Goal: Transaction & Acquisition: Purchase product/service

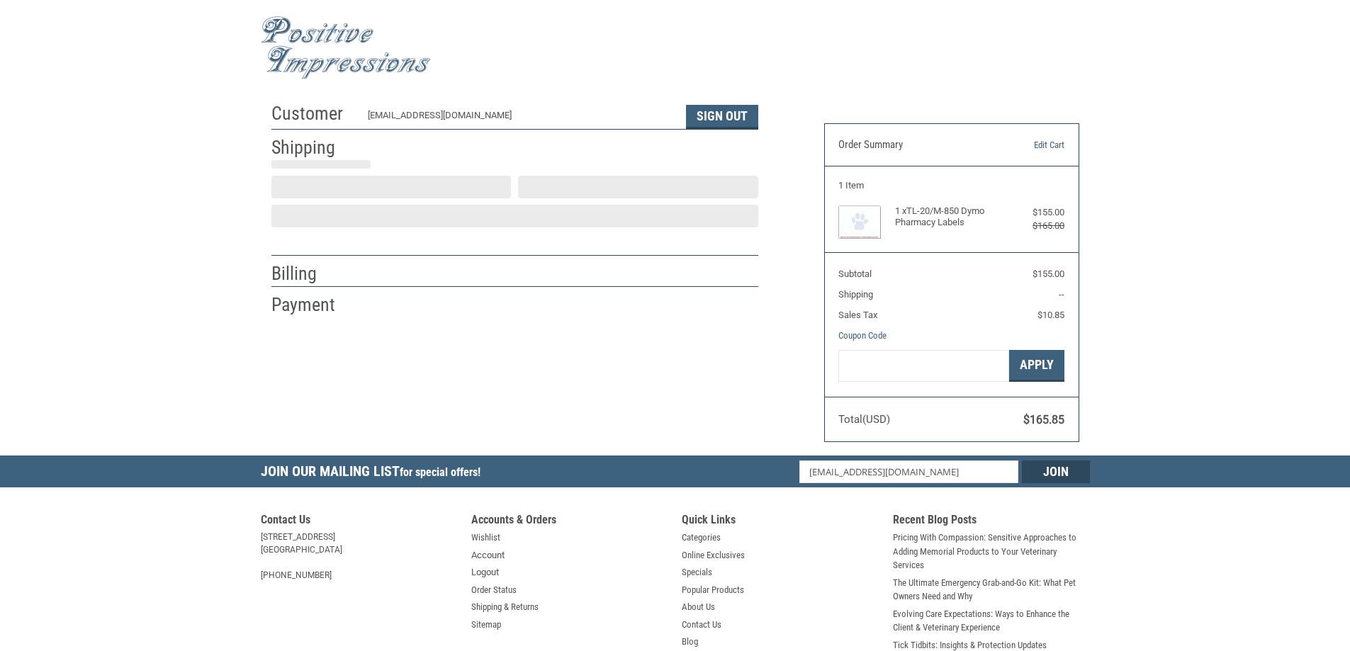
select select "US"
select select "NC"
type input "[GEOGRAPHIC_DATA]"
type input "[STREET_ADDRESS]"
type input "[US_STATE]"
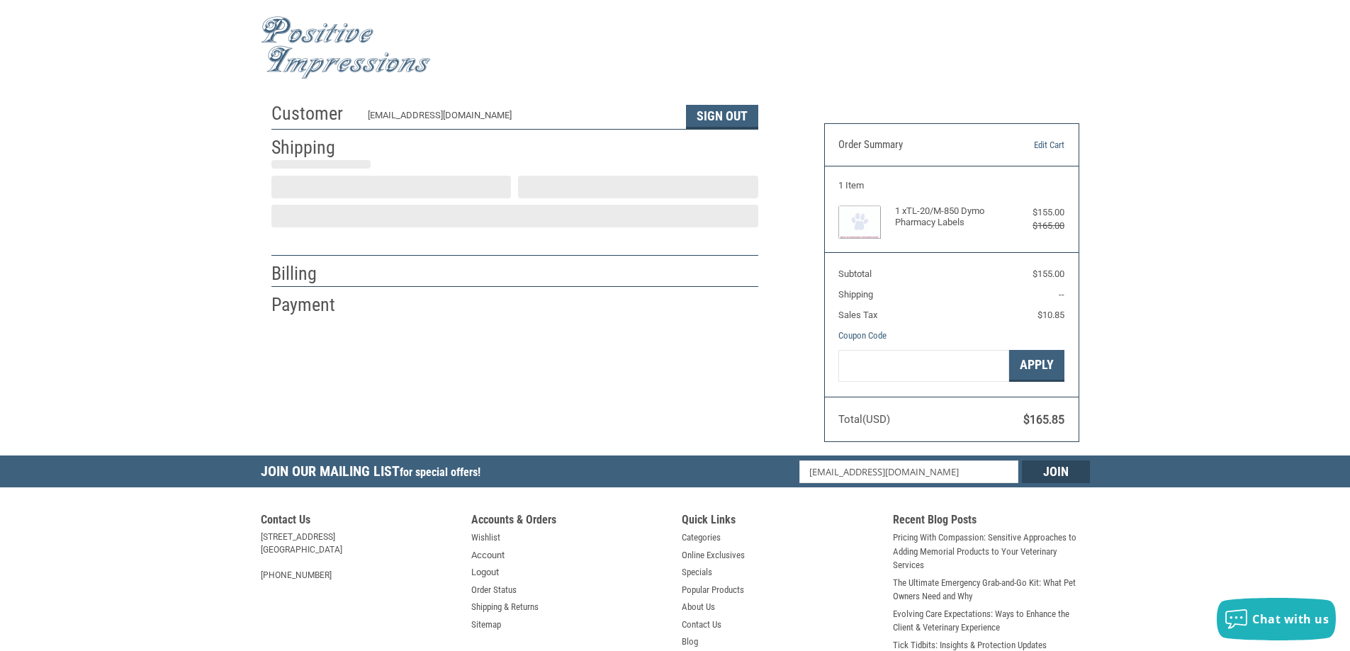
type input "[GEOGRAPHIC_DATA]"
select select "NC"
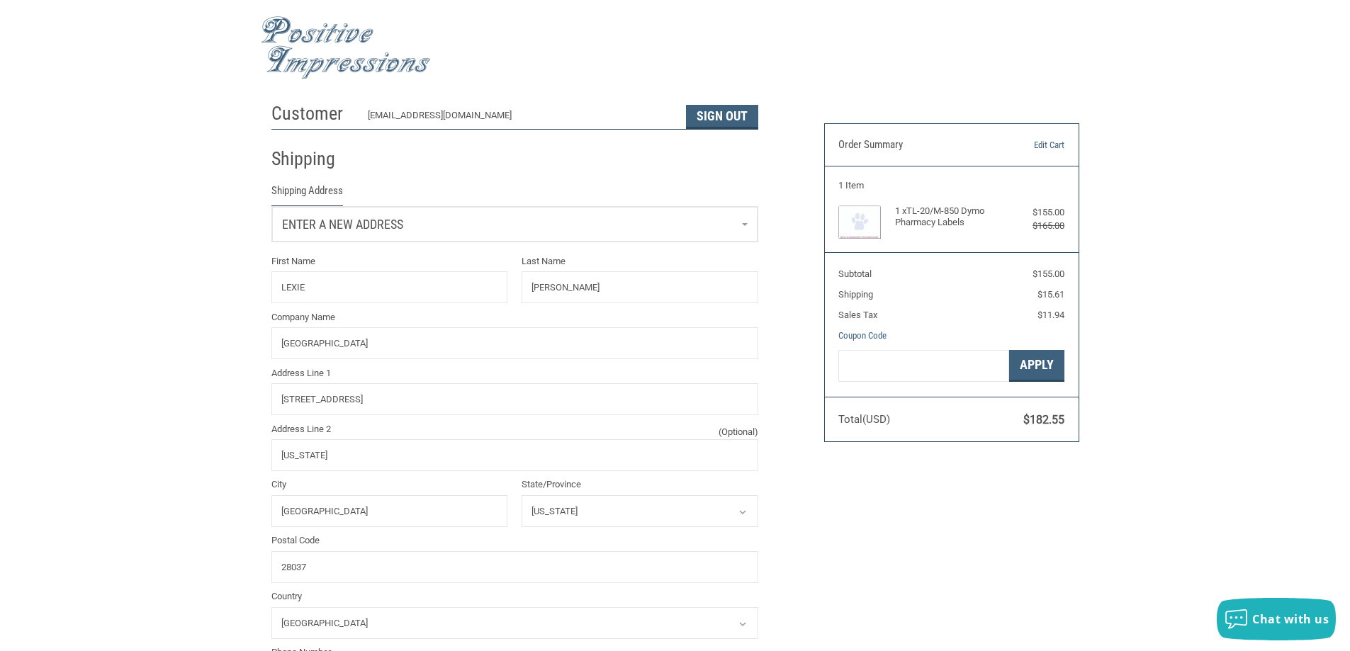
click at [695, 225] on link "Enter a new address" at bounding box center [515, 224] width 486 height 35
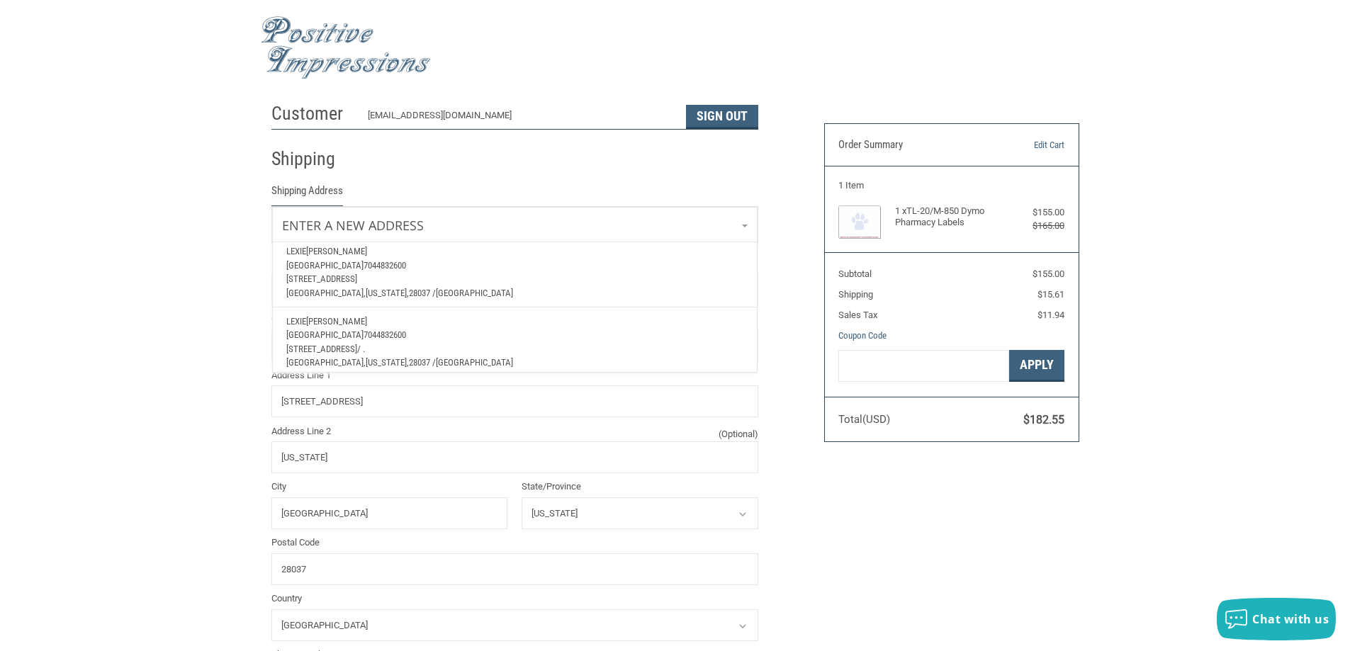
scroll to position [121, 0]
click at [383, 281] on span "[US_STATE]," at bounding box center [387, 286] width 43 height 11
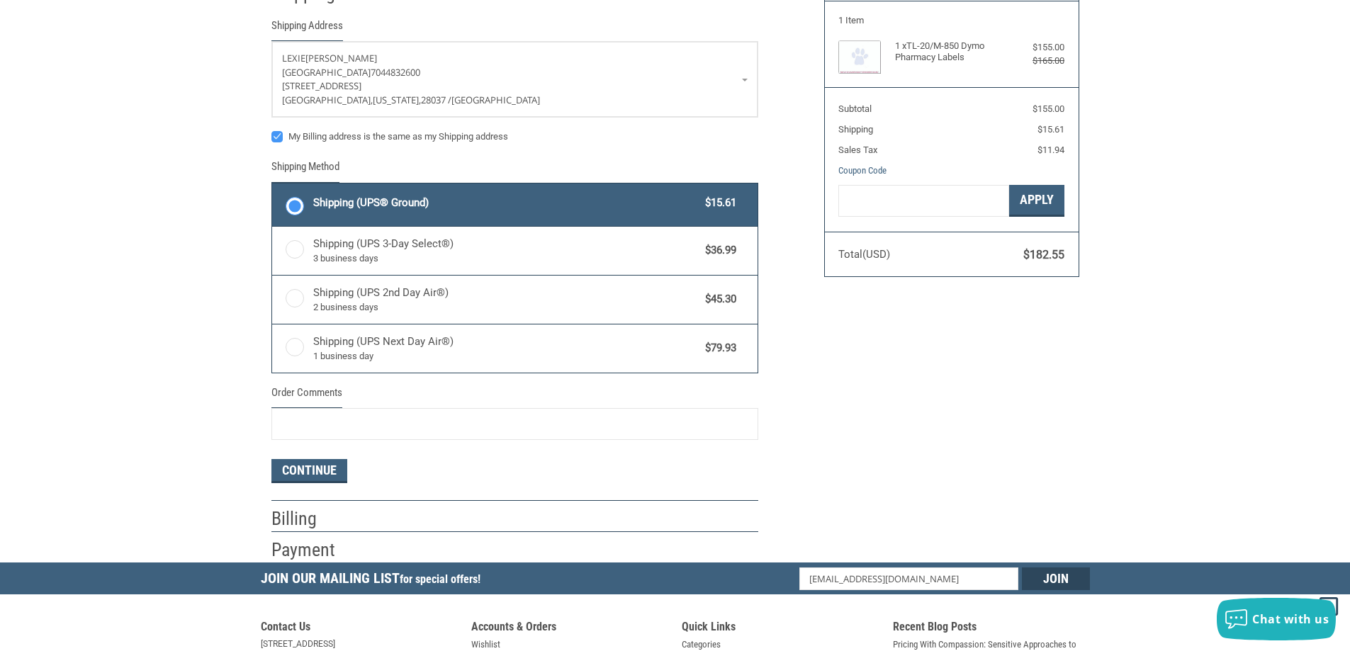
scroll to position [142, 0]
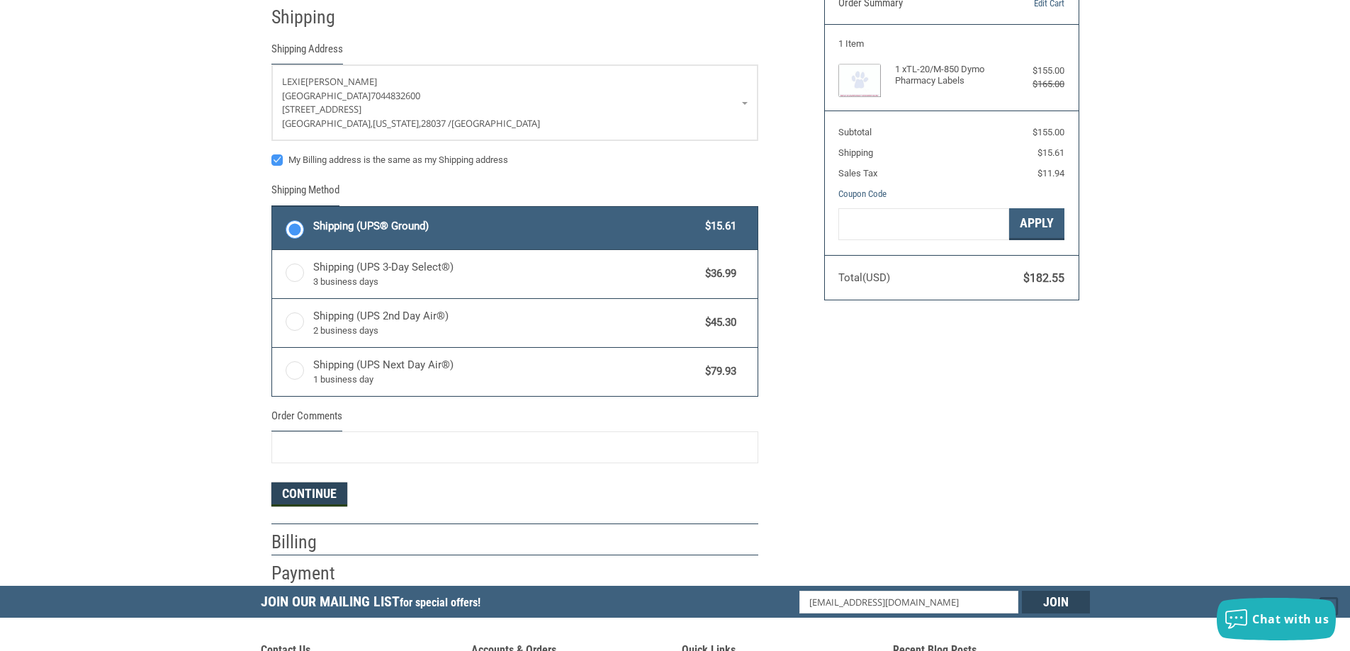
click at [310, 490] on button "Continue" at bounding box center [310, 495] width 76 height 24
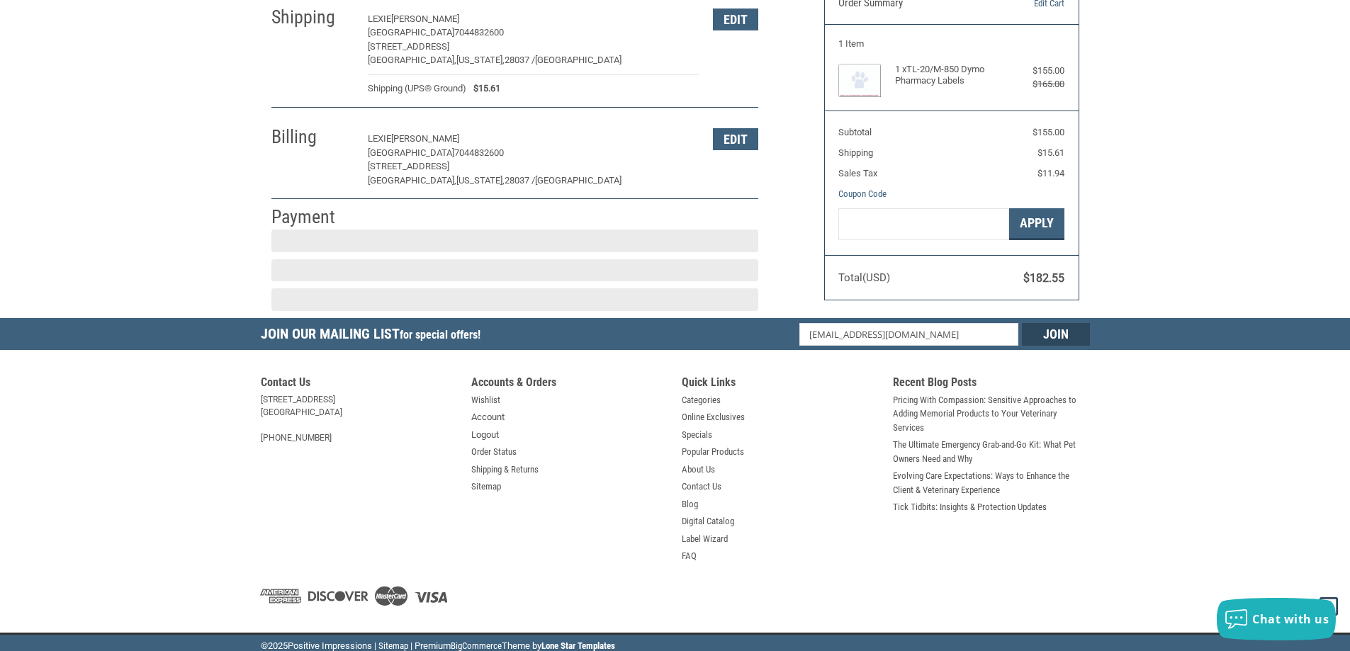
scroll to position [157, 0]
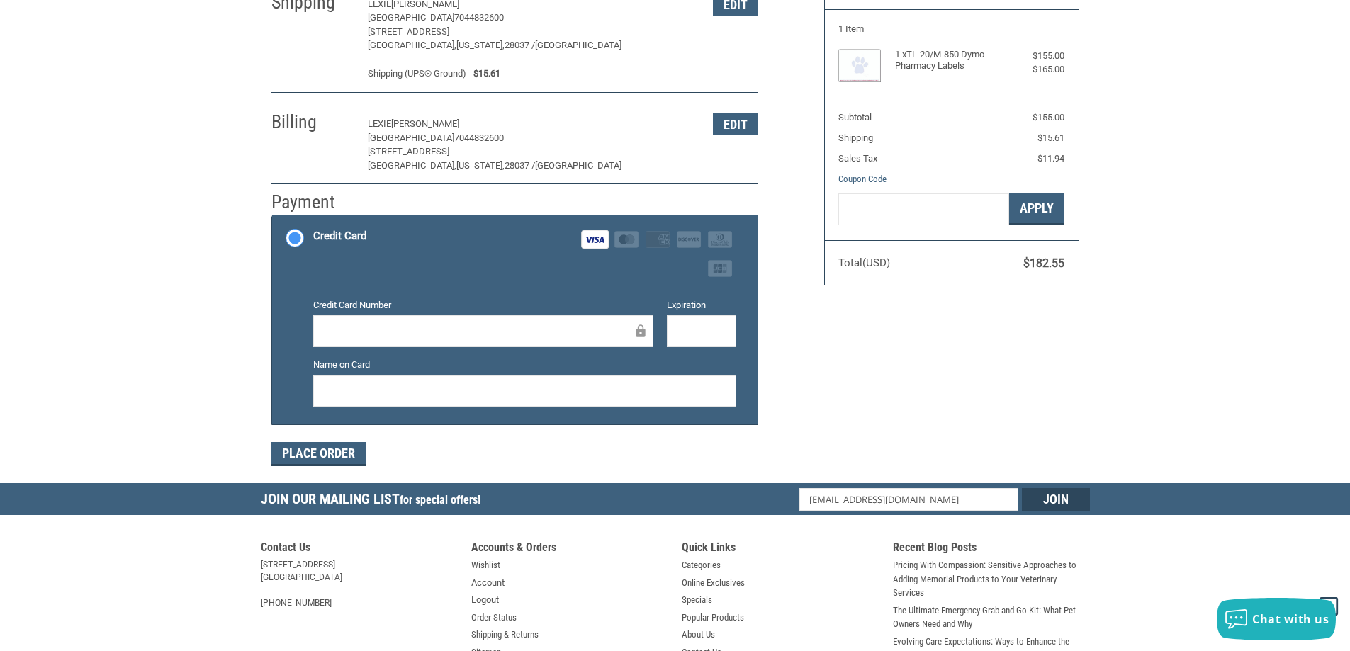
click at [360, 383] on div at bounding box center [524, 392] width 423 height 32
click at [337, 459] on button "Place Order" at bounding box center [319, 454] width 94 height 24
